Goal: Find contact information: Find contact information

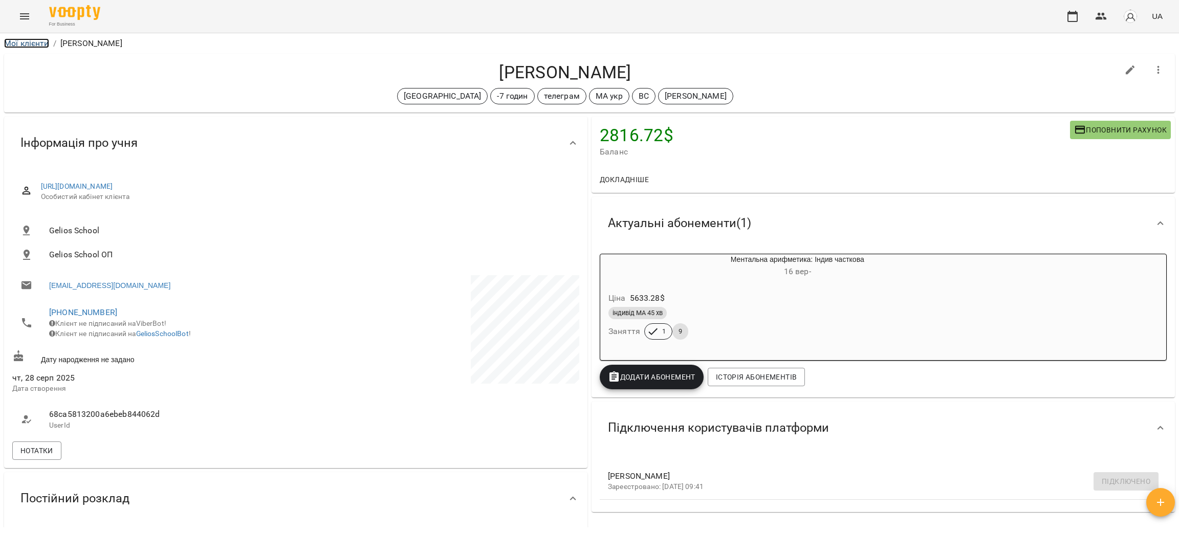
click at [20, 44] on link "Мої клієнти" at bounding box center [26, 43] width 45 height 10
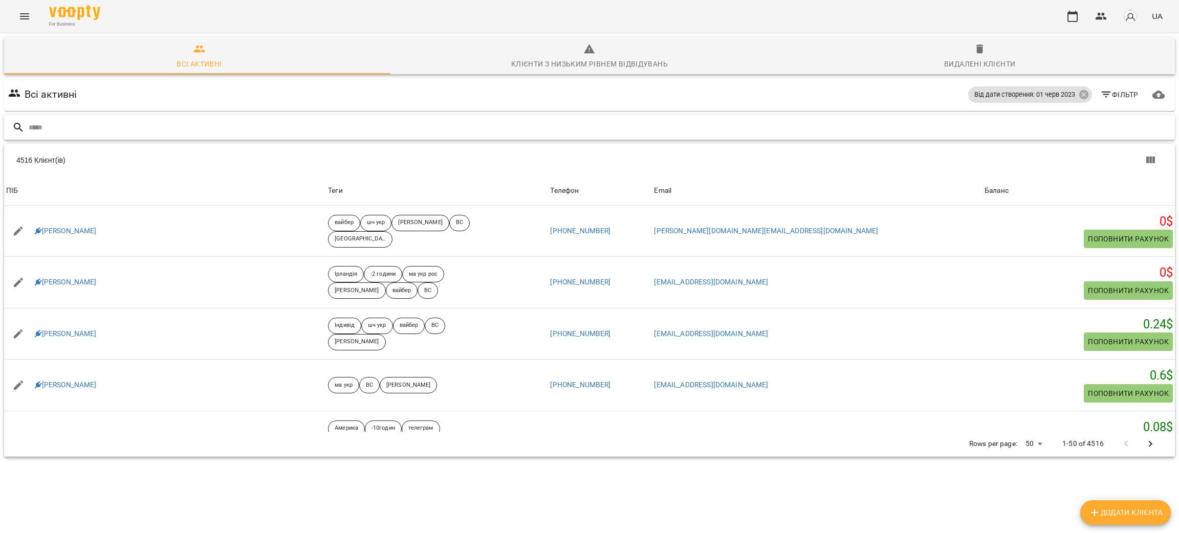
click at [262, 123] on input "text" at bounding box center [600, 127] width 1142 height 17
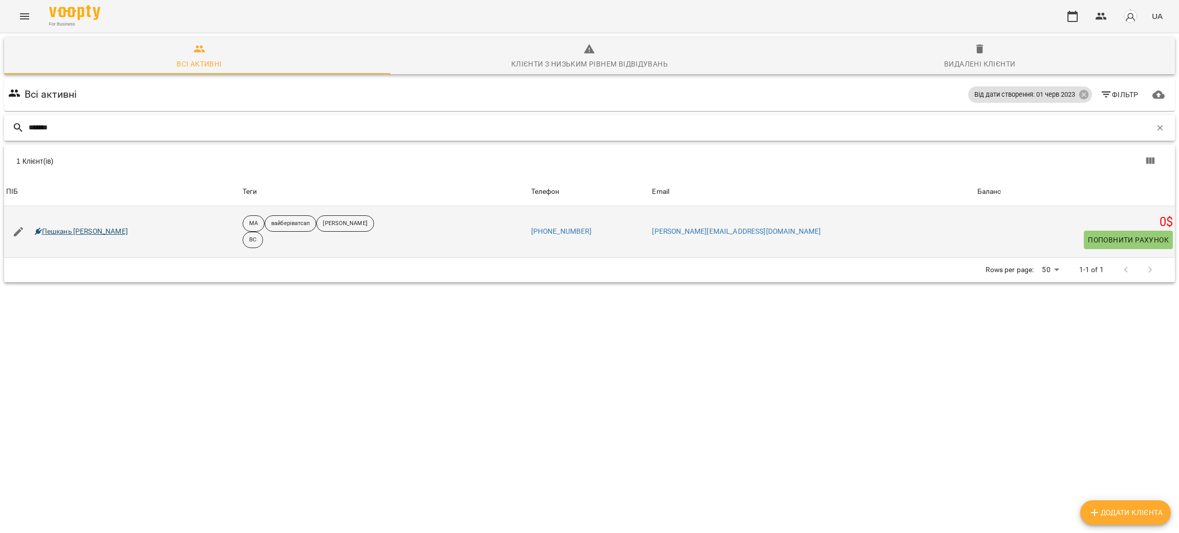
type input "*******"
click at [67, 236] on link "Пешкань [PERSON_NAME]" at bounding box center [81, 232] width 93 height 10
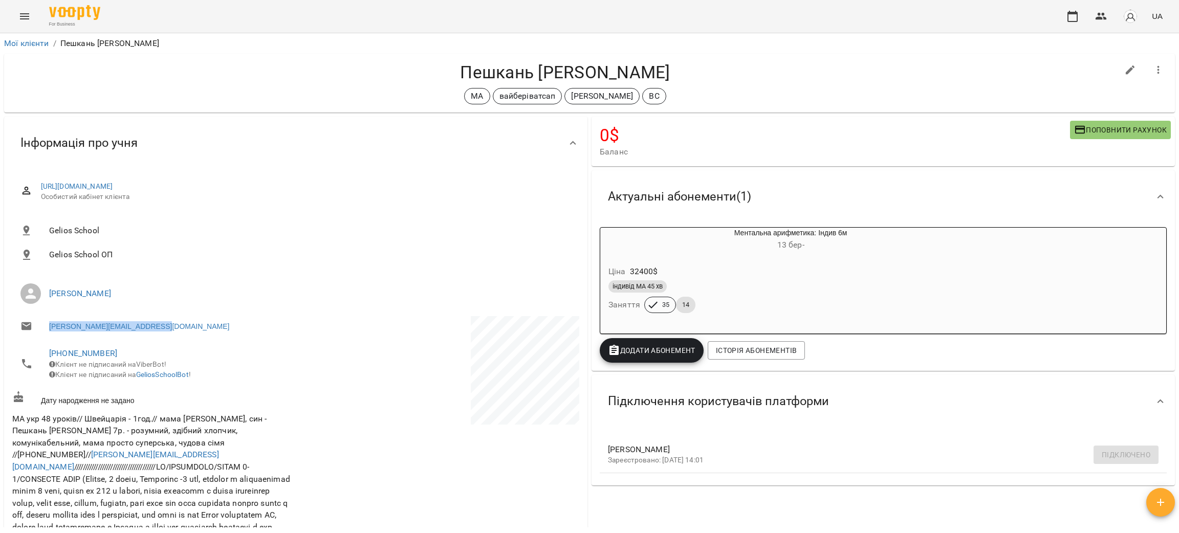
drag, startPoint x: 164, startPoint y: 325, endPoint x: 42, endPoint y: 330, distance: 121.9
click at [42, 330] on li "[PERSON_NAME][EMAIL_ADDRESS][DOMAIN_NAME]" at bounding box center [152, 326] width 281 height 20
copy link "[PERSON_NAME][EMAIL_ADDRESS][DOMAIN_NAME]"
